Goal: Transaction & Acquisition: Purchase product/service

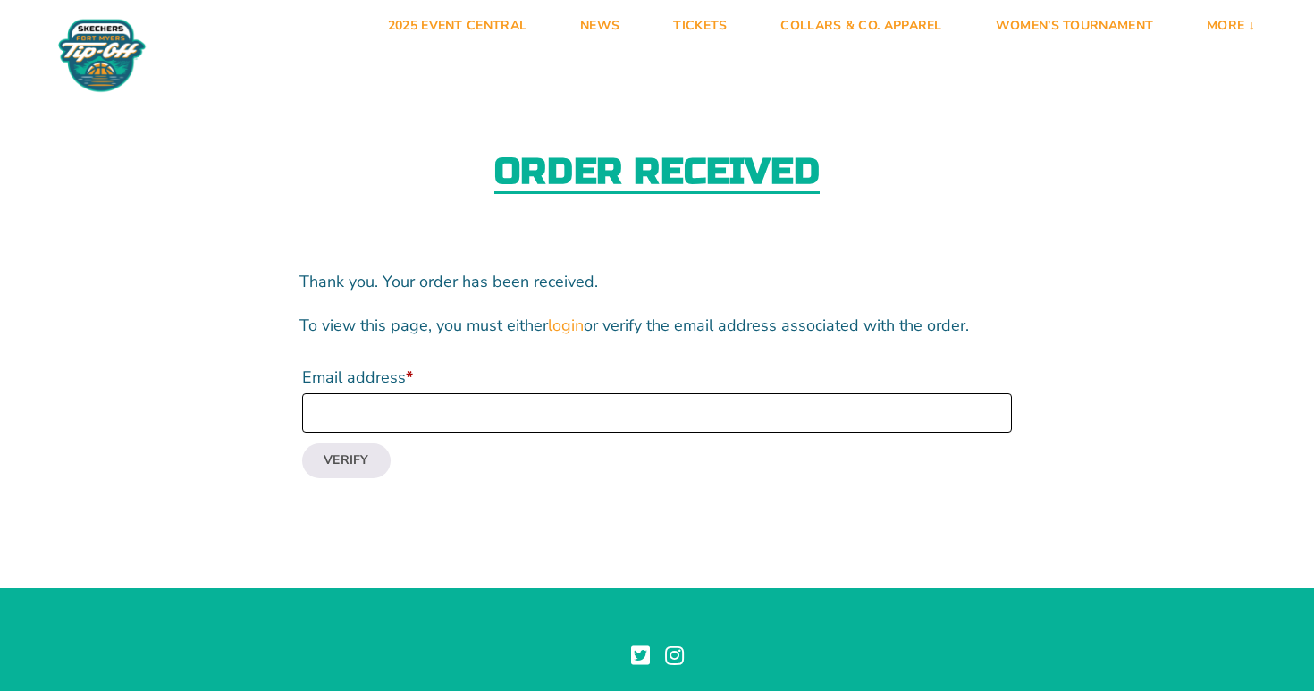
click at [410, 420] on input "Email address *" at bounding box center [657, 412] width 710 height 39
type input "[PERSON_NAME][EMAIL_ADDRESS][PERSON_NAME][DOMAIN_NAME]"
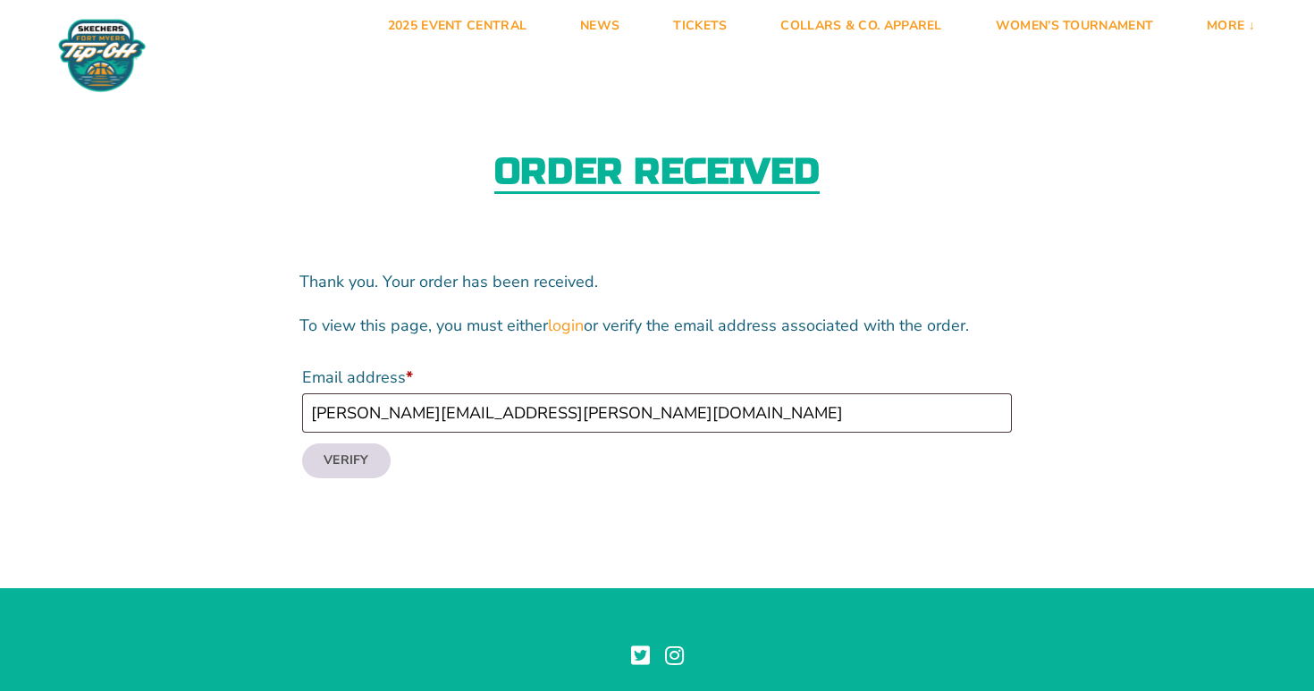
click at [352, 460] on button "Verify" at bounding box center [346, 460] width 88 height 34
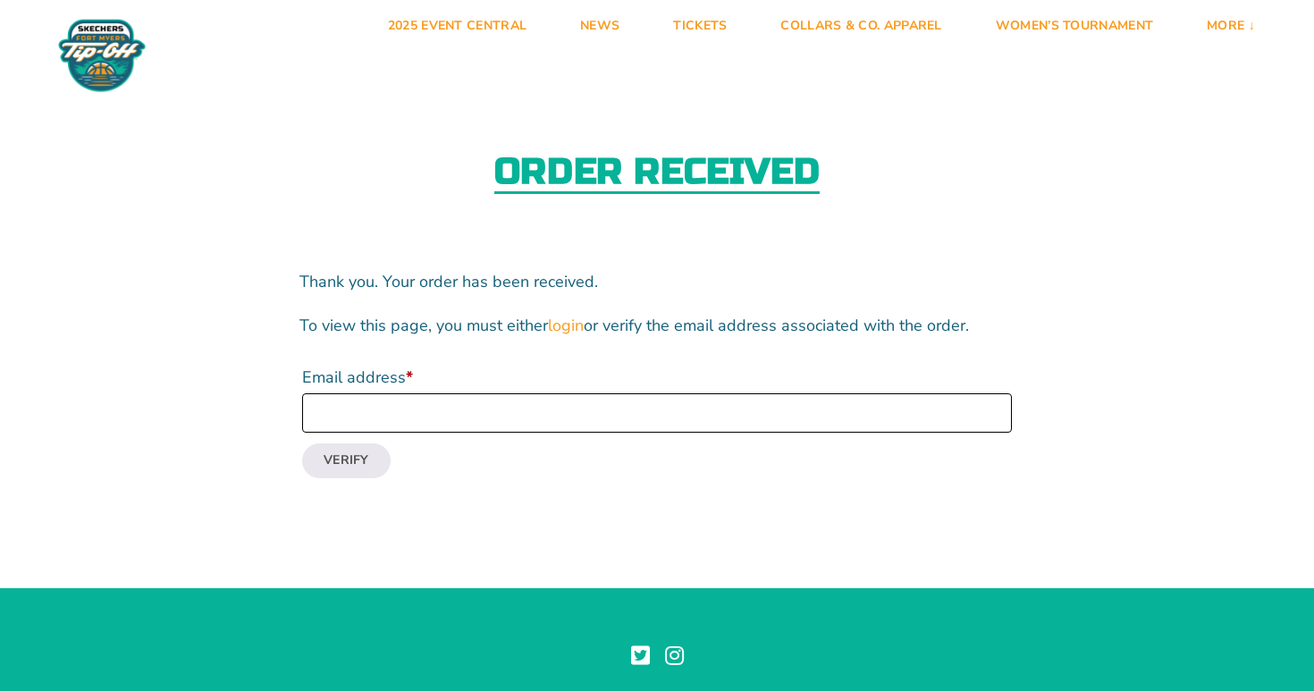
click at [471, 408] on input "Email address *" at bounding box center [657, 412] width 710 height 39
type input "[PERSON_NAME][EMAIL_ADDRESS][PERSON_NAME][DOMAIN_NAME]"
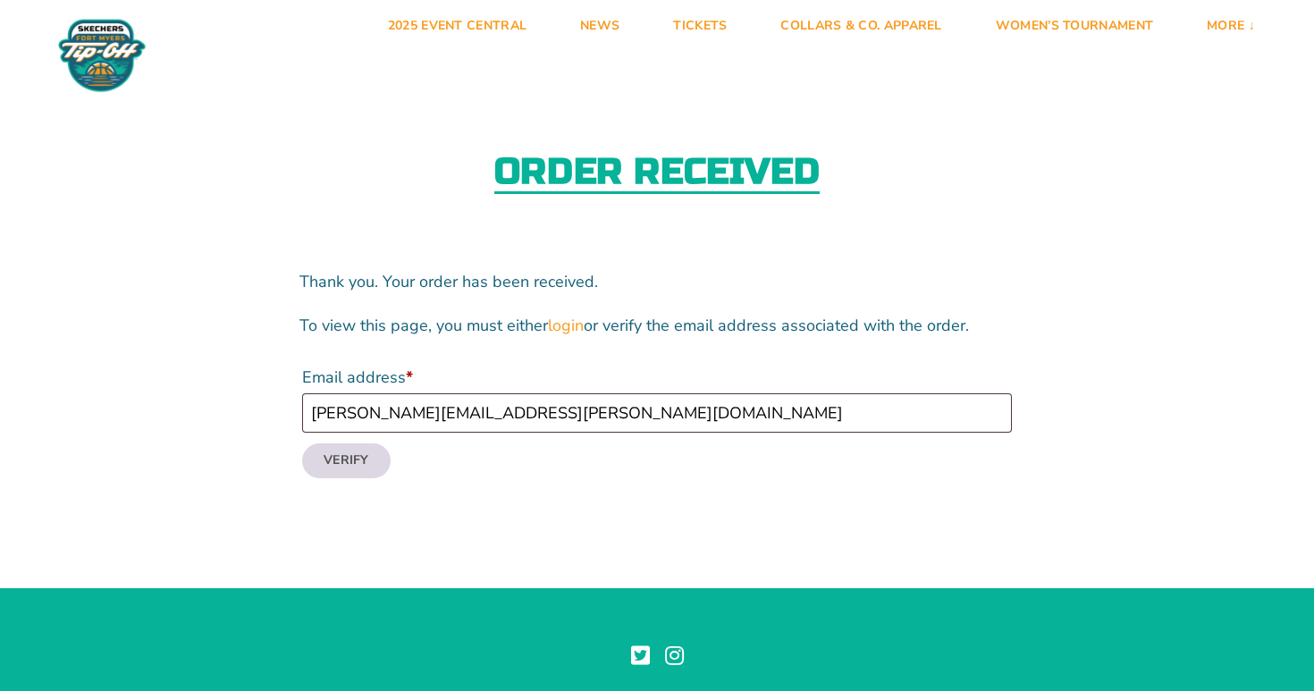
click at [353, 460] on button "Verify" at bounding box center [346, 460] width 88 height 34
